Goal: Navigation & Orientation: Understand site structure

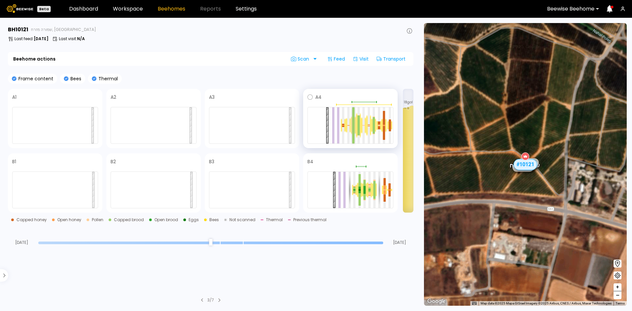
click at [353, 124] on div at bounding box center [353, 116] width 2 height 18
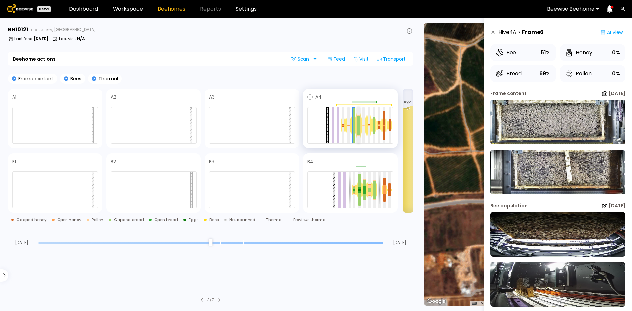
click at [358, 123] on div at bounding box center [359, 121] width 2 height 10
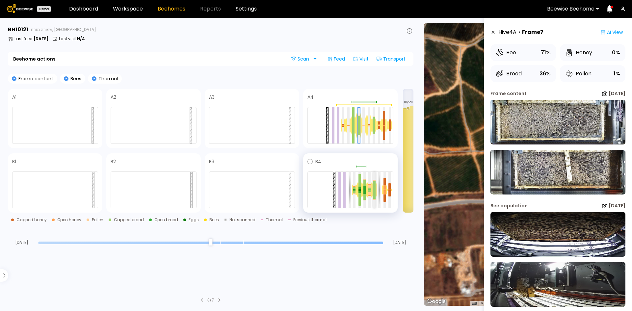
click at [375, 194] on div at bounding box center [374, 194] width 2 height 9
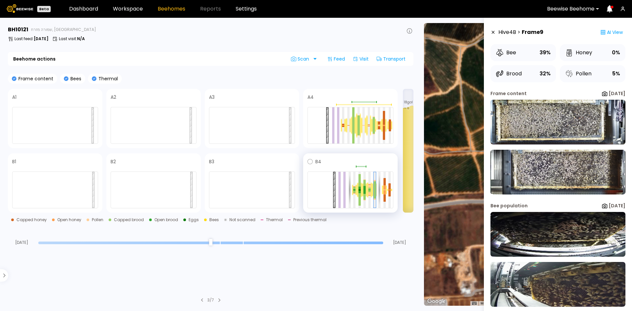
click at [371, 192] on div at bounding box center [369, 190] width 5 height 16
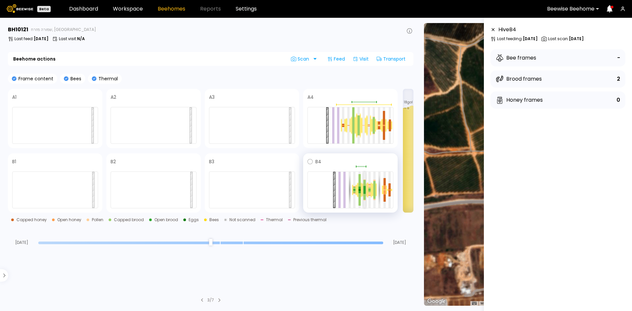
click at [365, 187] on div at bounding box center [364, 188] width 2 height 4
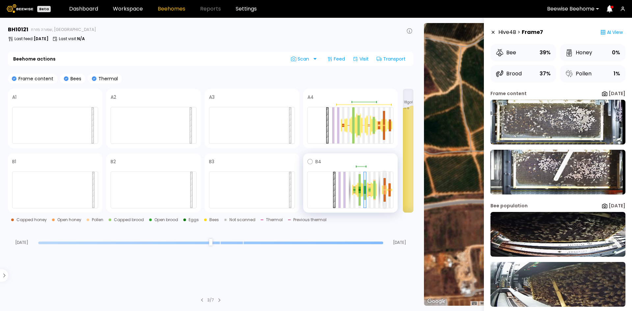
click at [385, 190] on div at bounding box center [385, 192] width 2 height 4
click at [360, 190] on div at bounding box center [359, 190] width 2 height 2
